Goal: Check status: Check status

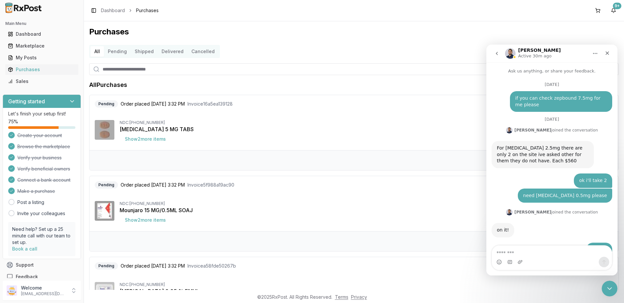
scroll to position [5189, 0]
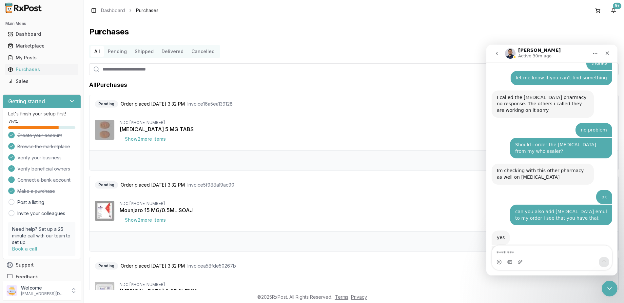
click at [153, 140] on button "Show 2 more item s" at bounding box center [145, 139] width 51 height 12
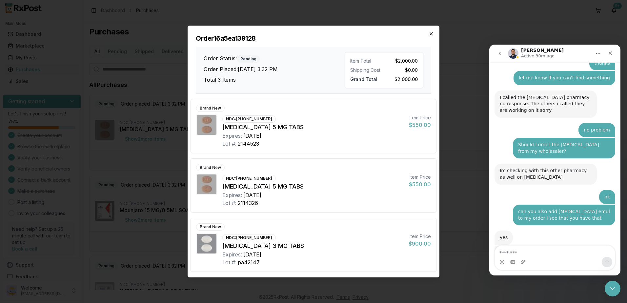
click at [432, 32] on icon "button" at bounding box center [430, 33] width 5 height 5
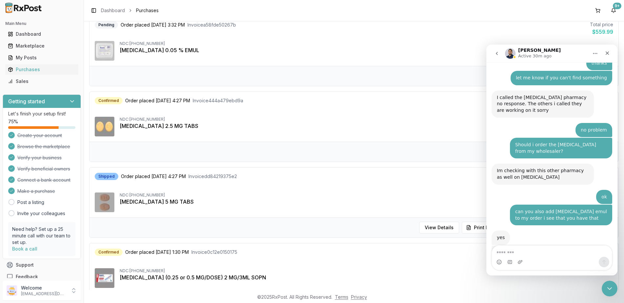
scroll to position [197, 0]
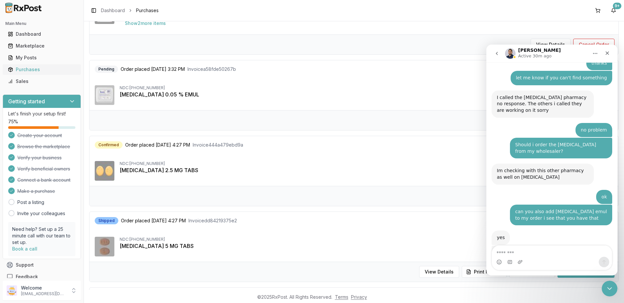
drag, startPoint x: 25, startPoint y: 69, endPoint x: 60, endPoint y: 70, distance: 34.8
click at [25, 69] on div "Purchases" at bounding box center [42, 69] width 68 height 7
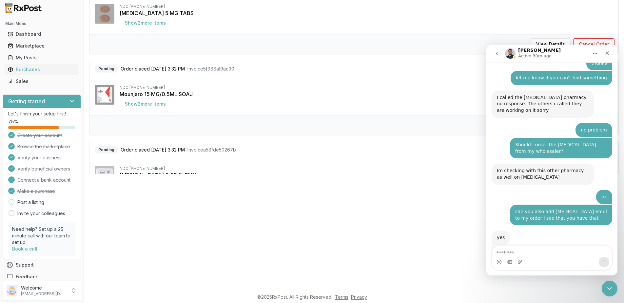
scroll to position [164, 0]
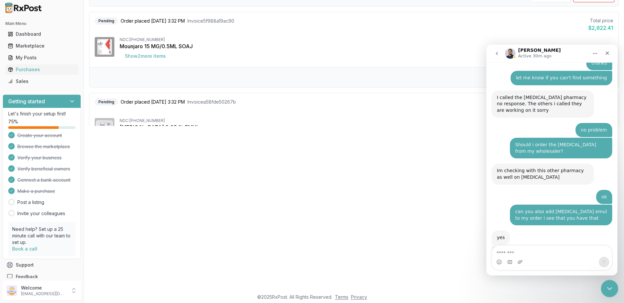
click at [609, 282] on div "Close Intercom Messenger" at bounding box center [609, 288] width 16 height 16
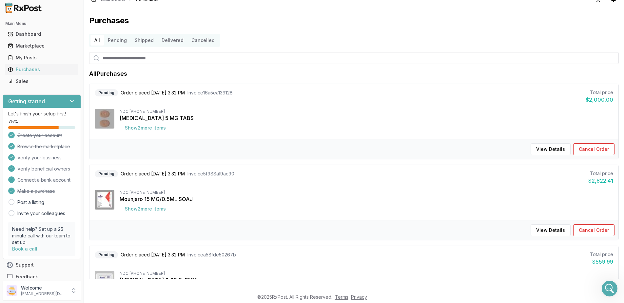
scroll to position [0, 0]
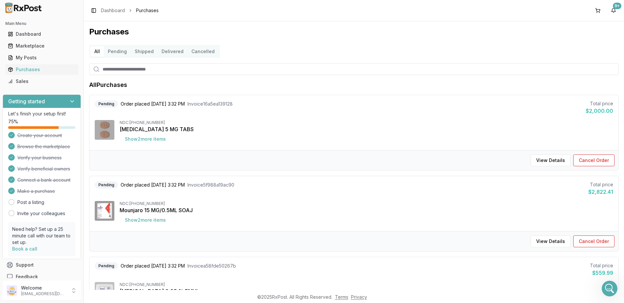
click at [118, 51] on button "Pending" at bounding box center [117, 51] width 27 height 10
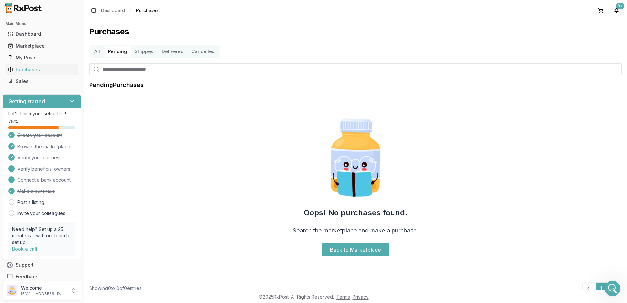
click at [99, 53] on button "All" at bounding box center [96, 51] width 13 height 10
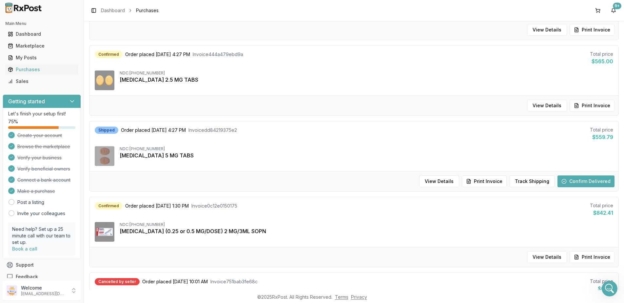
scroll to position [295, 0]
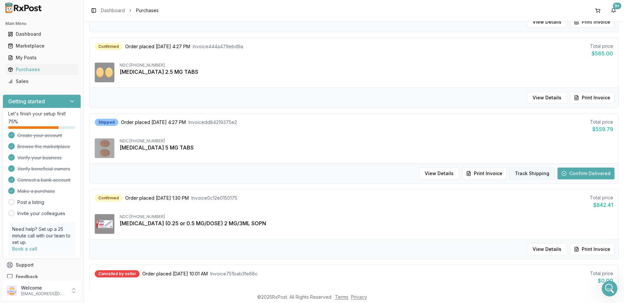
click at [532, 174] on button "Track Shipping" at bounding box center [532, 174] width 46 height 12
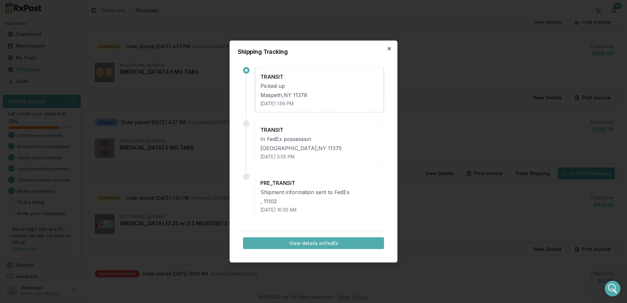
click at [387, 46] on icon "button" at bounding box center [389, 48] width 5 height 5
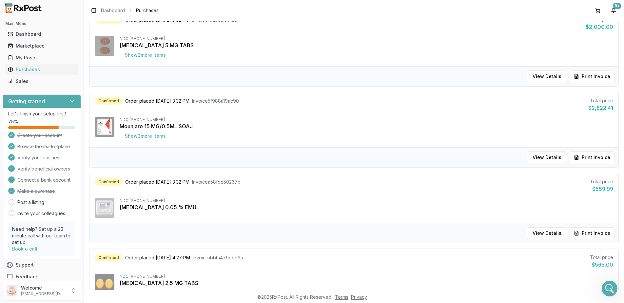
scroll to position [0, 0]
